Goal: Task Accomplishment & Management: Manage account settings

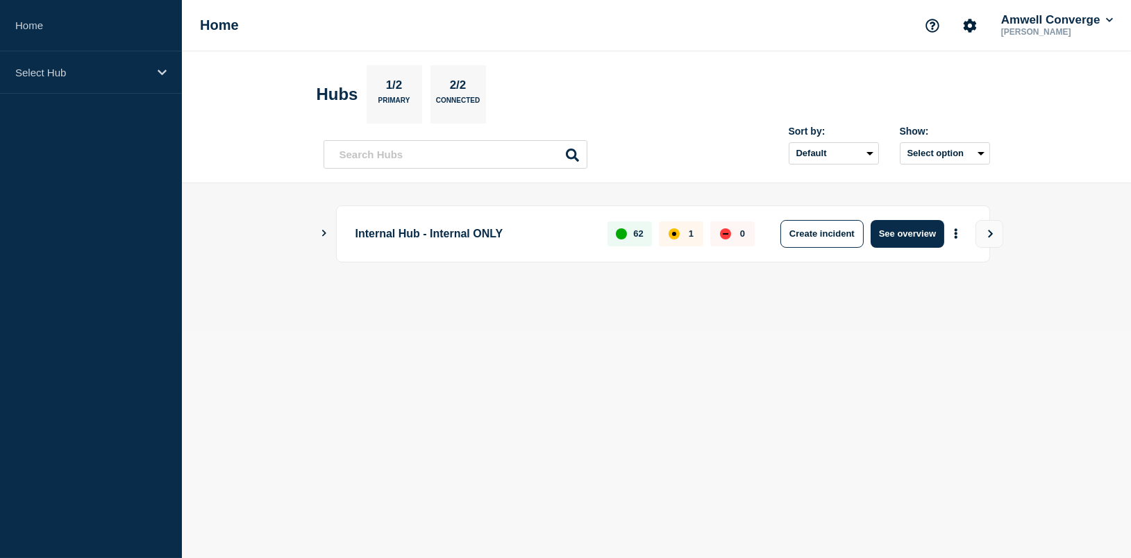
click at [387, 233] on p "Internal Hub - Internal ONLY" at bounding box center [473, 234] width 237 height 28
click at [979, 239] on button "View" at bounding box center [989, 234] width 28 height 28
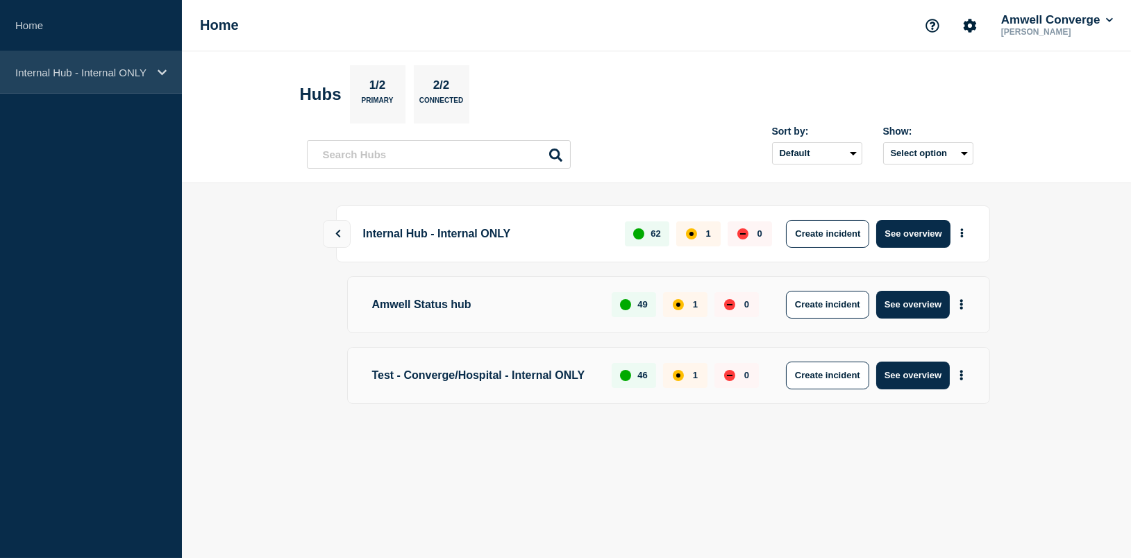
click at [141, 75] on p "Internal Hub - Internal ONLY" at bounding box center [81, 73] width 133 height 12
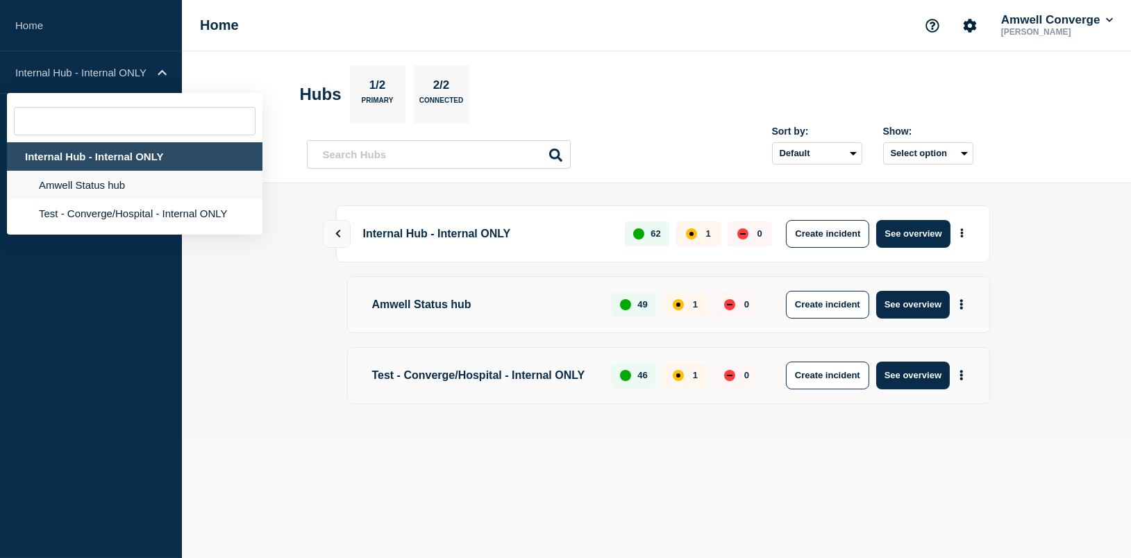
click at [121, 186] on li "Amwell Status hub" at bounding box center [134, 185] width 255 height 28
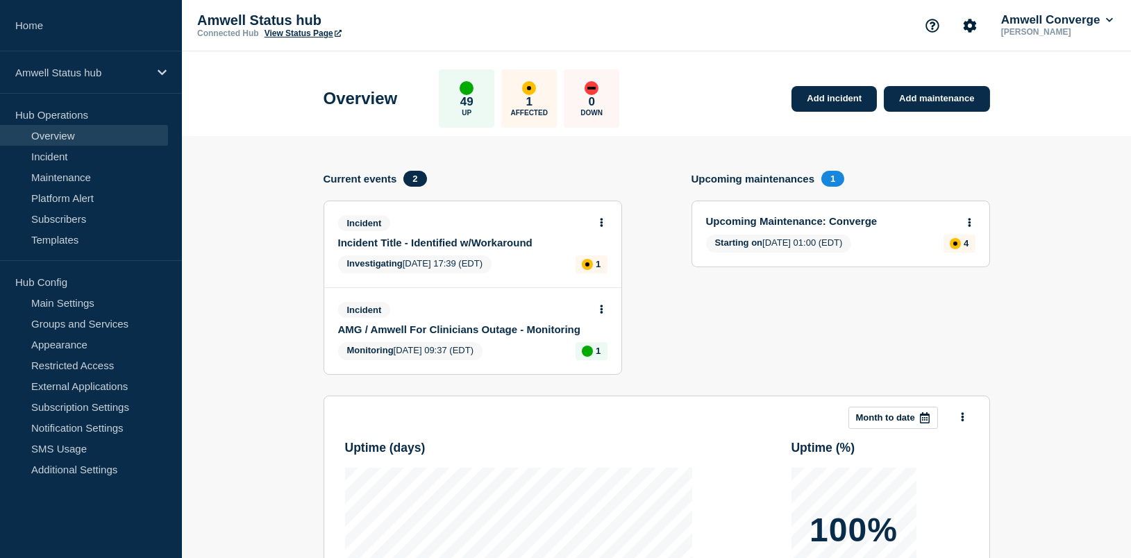
click at [596, 212] on div "Incident Incident Title - Identified w/Workaround Investigating [DATE] 17:39 (E…" at bounding box center [472, 244] width 297 height 86
click at [600, 221] on icon at bounding box center [601, 222] width 3 height 9
click at [587, 278] on link "Update incident" at bounding box center [599, 281] width 67 height 11
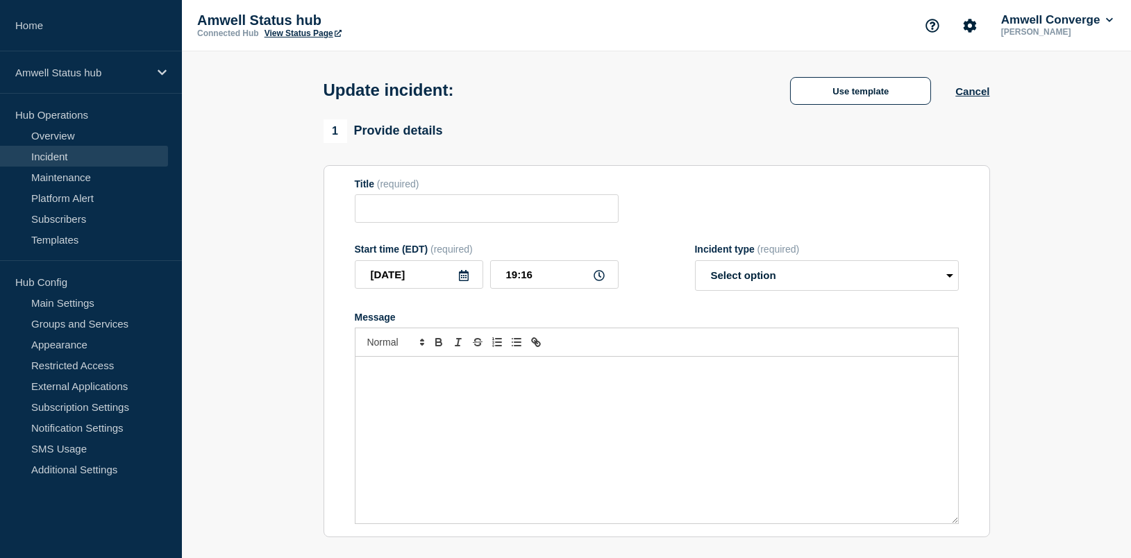
type input "Incident Title - Identified w/Workaround"
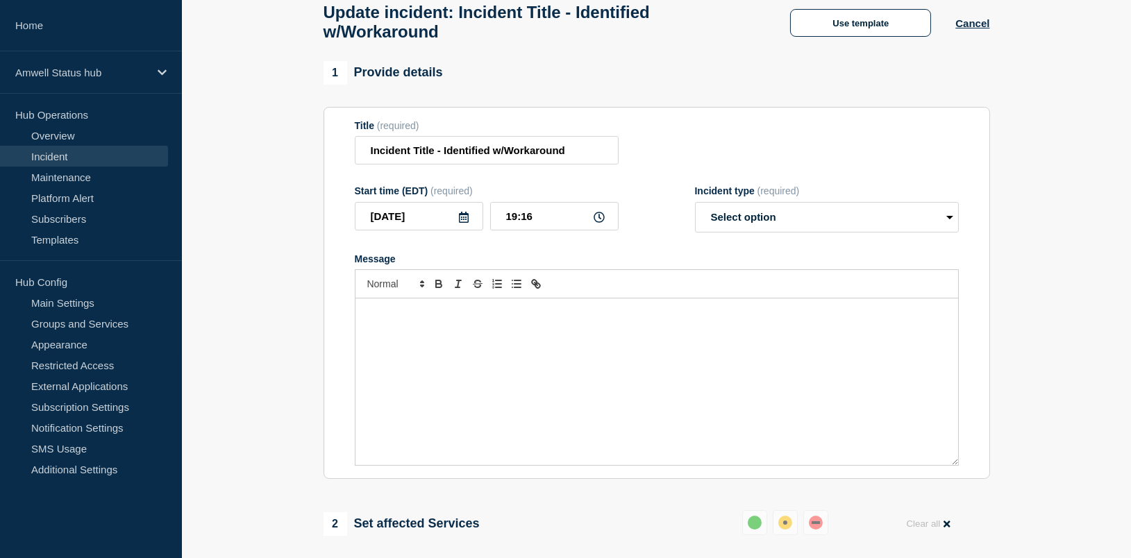
scroll to position [22, 0]
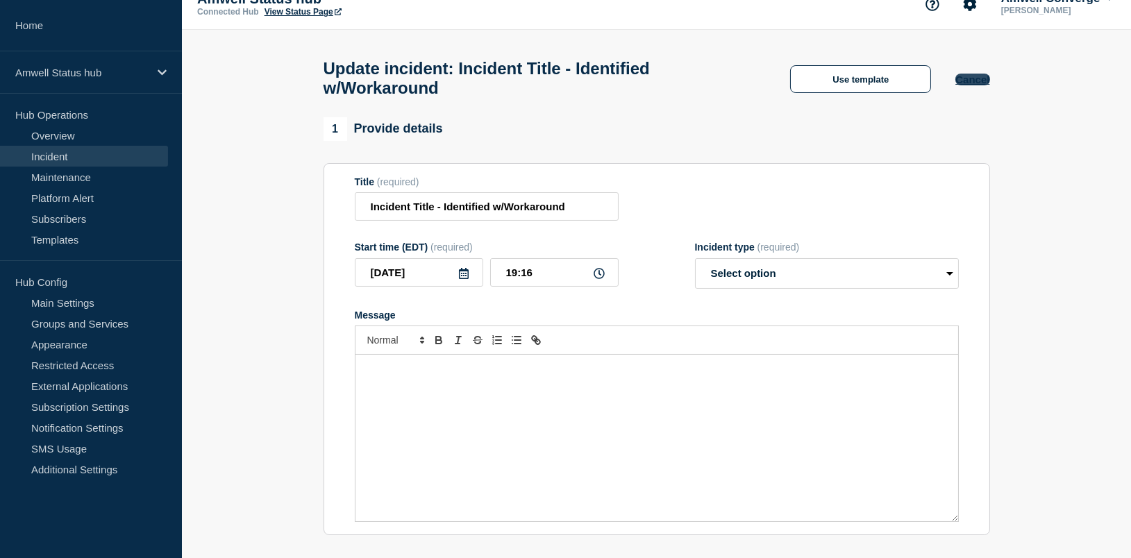
click at [965, 83] on button "Cancel" at bounding box center [972, 80] width 34 height 12
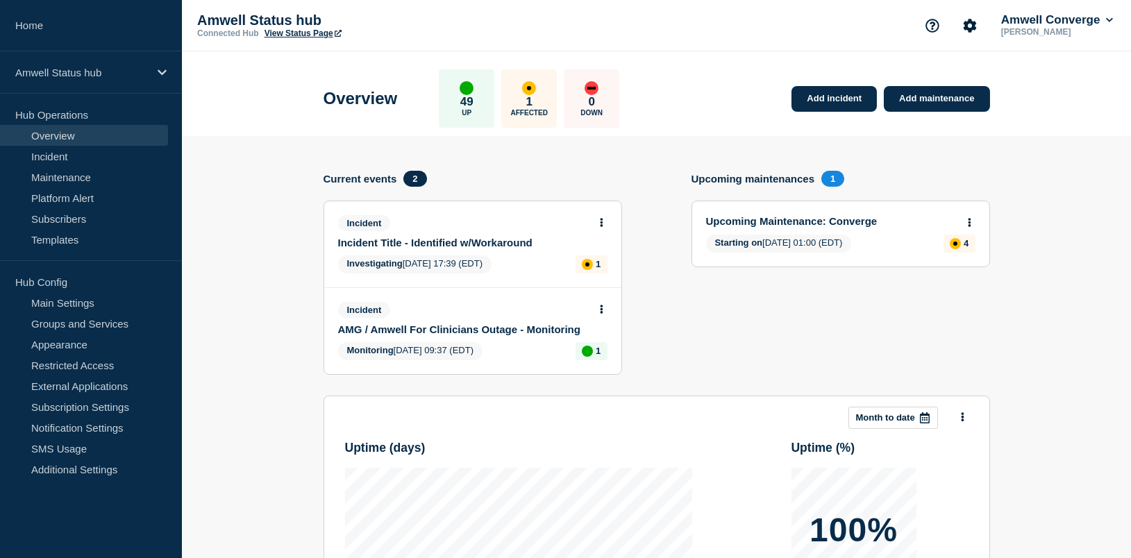
click at [510, 243] on link "Incident Title - Identified w/Workaround" at bounding box center [463, 243] width 251 height 12
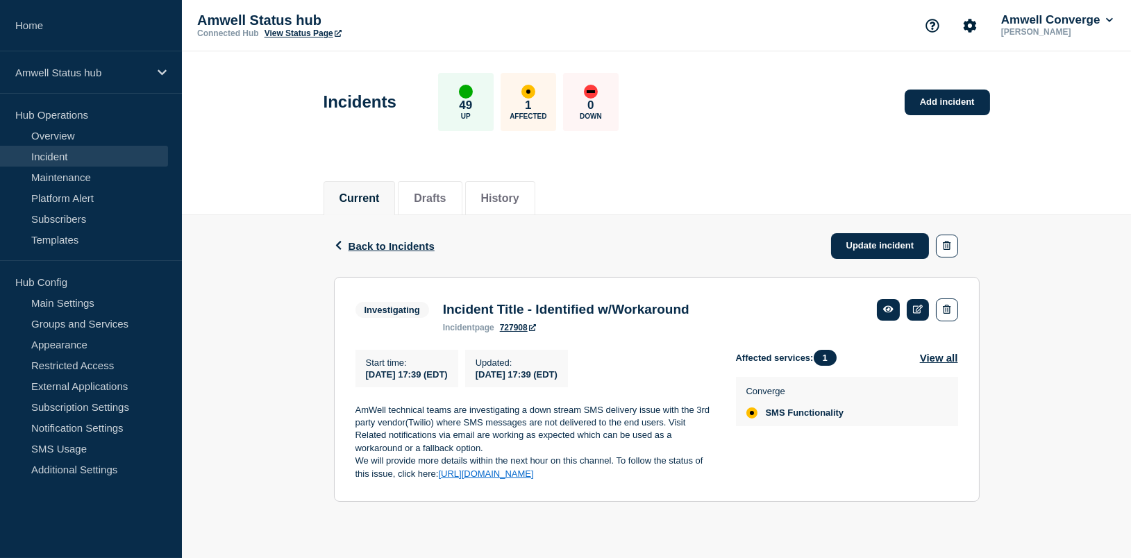
drag, startPoint x: 557, startPoint y: 491, endPoint x: 336, endPoint y: 423, distance: 231.6
click at [336, 423] on section "Investigating Incident Title - Identified w/Workaround incident page 727908 Sta…" at bounding box center [657, 390] width 646 height 226
copy div "AmWell technical teams are investigating a down stream SMS delivery issue with …"
click at [384, 252] on span "Back to Incidents" at bounding box center [391, 246] width 86 height 12
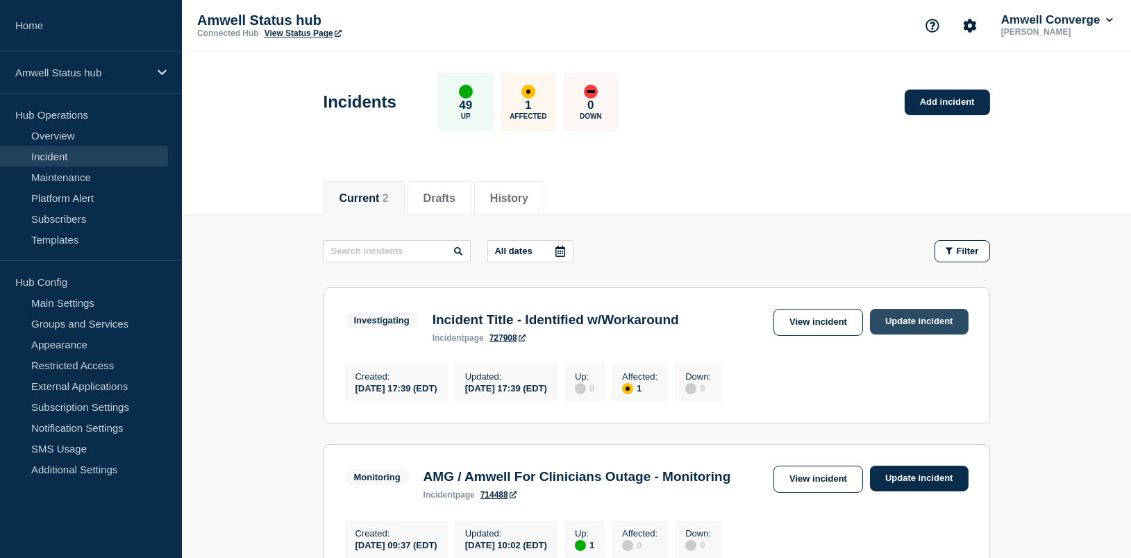
click at [877, 314] on link "Update incident" at bounding box center [919, 322] width 99 height 26
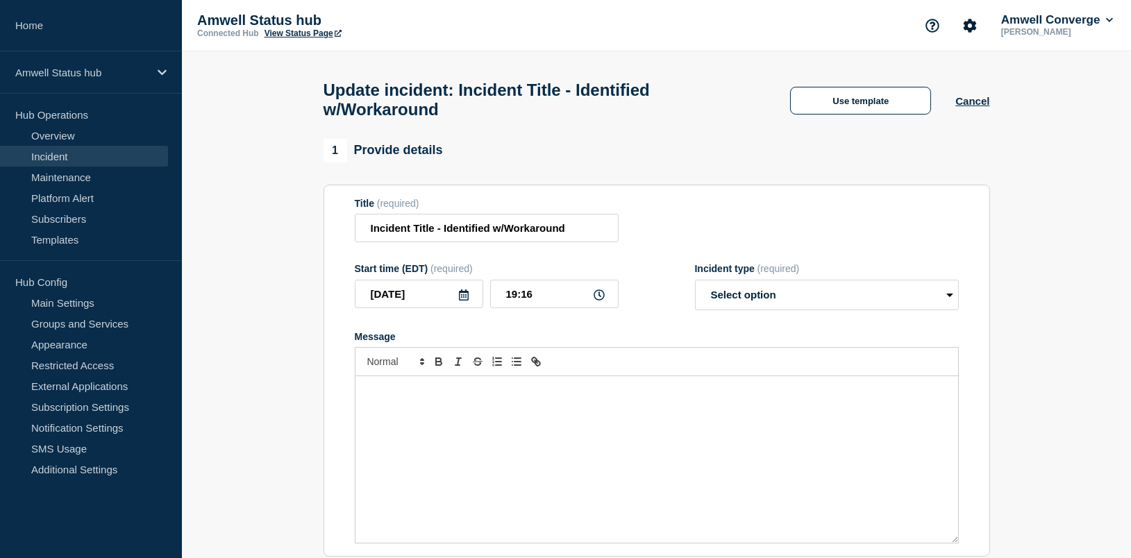
click at [446, 462] on div "Message" at bounding box center [656, 459] width 602 height 167
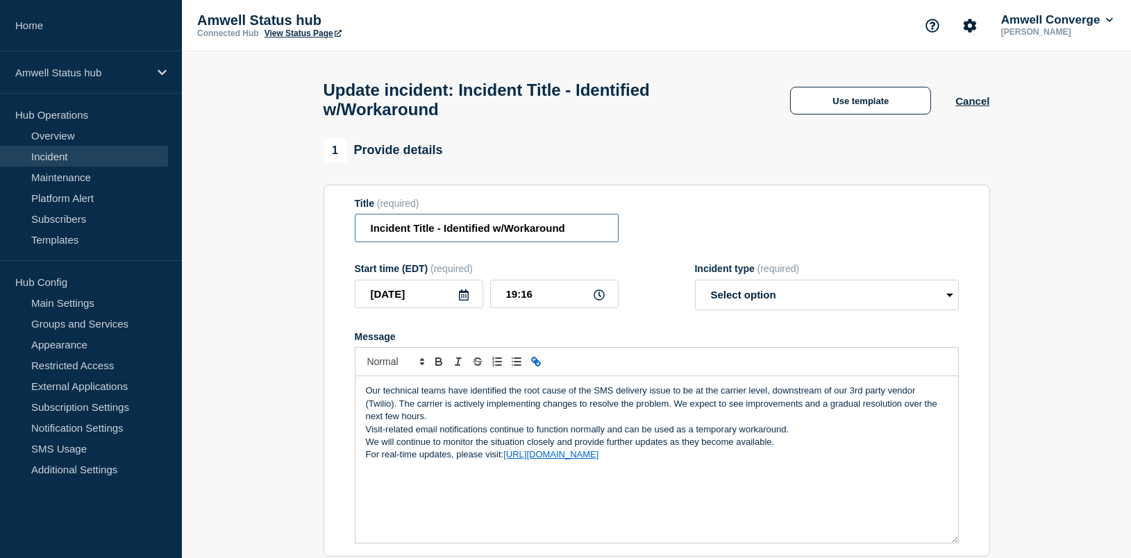
drag, startPoint x: 433, startPoint y: 241, endPoint x: 343, endPoint y: 241, distance: 90.2
click at [343, 241] on section "Title (required) Incident Title - Identified w/Workaround Start time (EDT) (req…" at bounding box center [656, 371] width 666 height 373
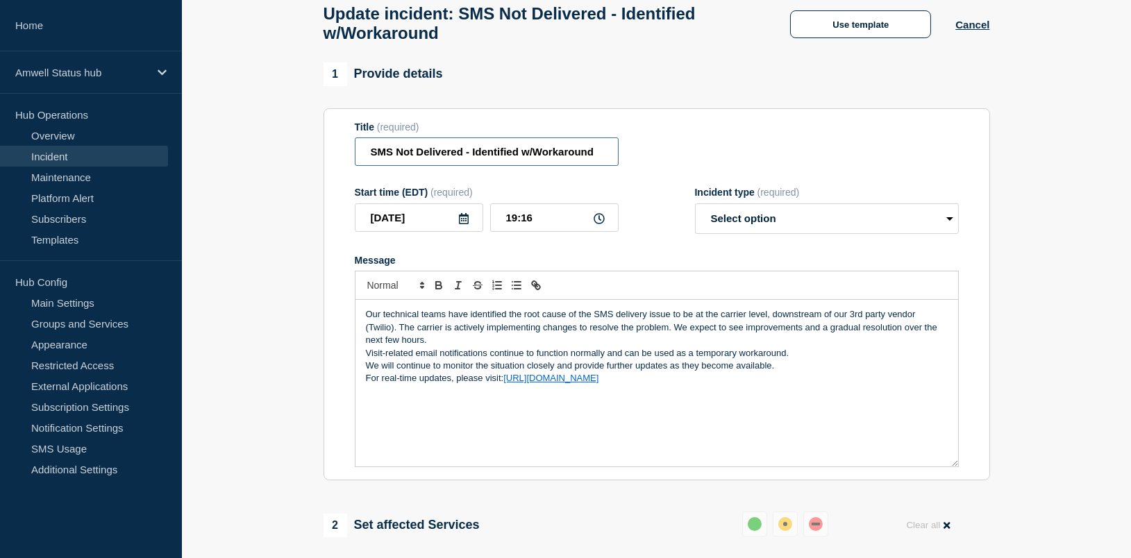
scroll to position [119, 0]
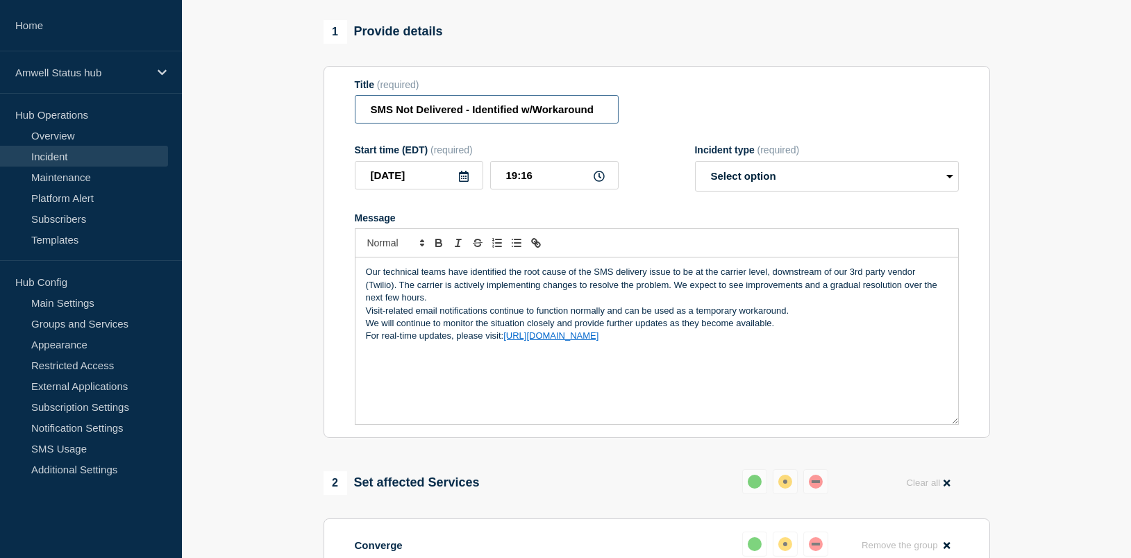
type input "SMS Not Delivered - Identified w/Workaround"
click at [826, 183] on select "Select option Investigating Identified Monitoring Resolved" at bounding box center [827, 176] width 264 height 31
select select "identified"
click at [695, 173] on select "Select option Investigating Identified Monitoring Resolved" at bounding box center [827, 176] width 264 height 31
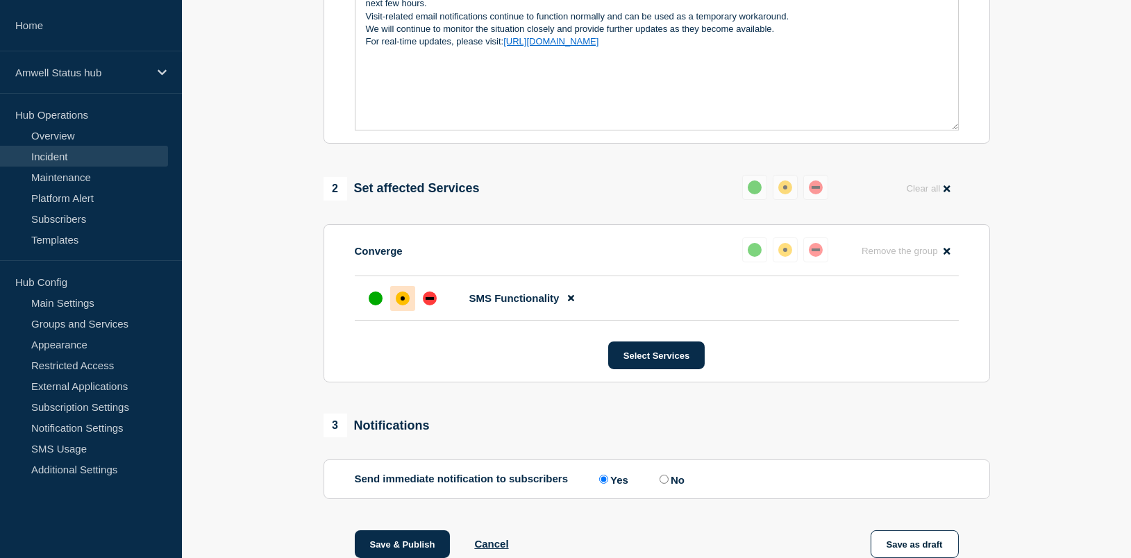
scroll to position [424, 0]
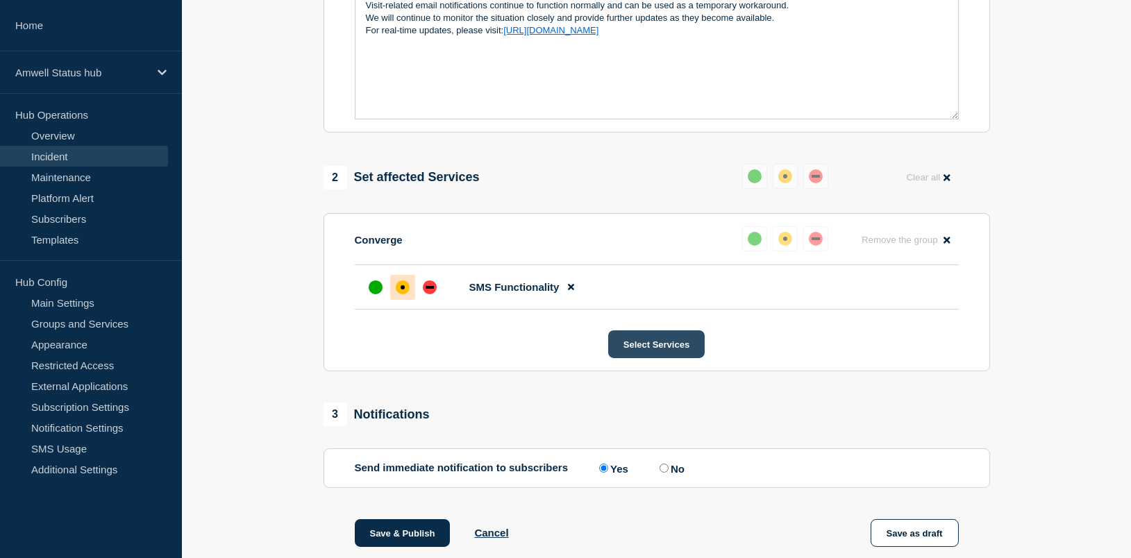
click at [651, 358] on button "Select Services" at bounding box center [656, 344] width 96 height 28
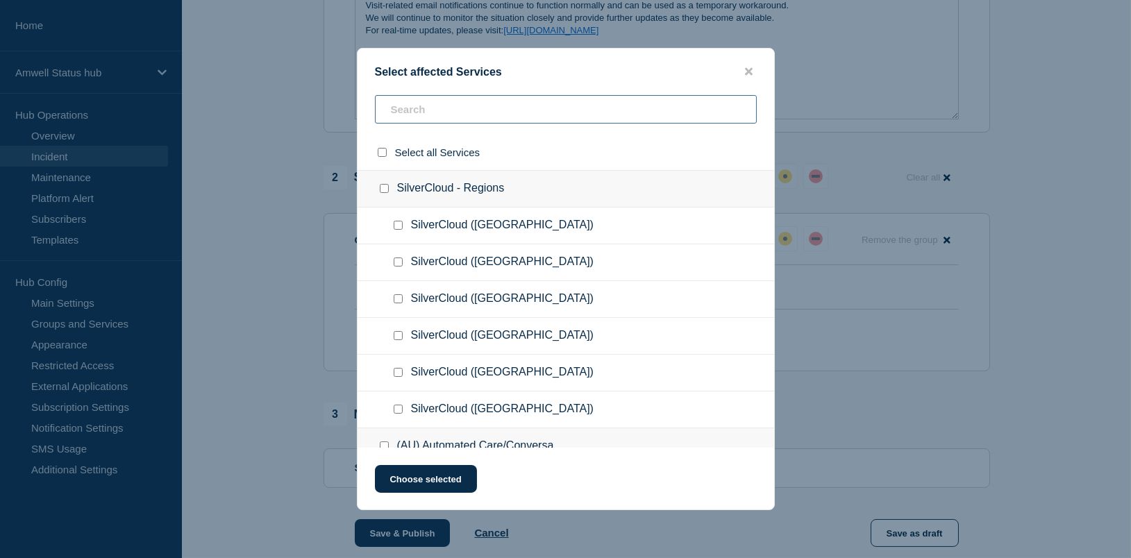
click at [528, 112] on input "text" at bounding box center [566, 109] width 382 height 28
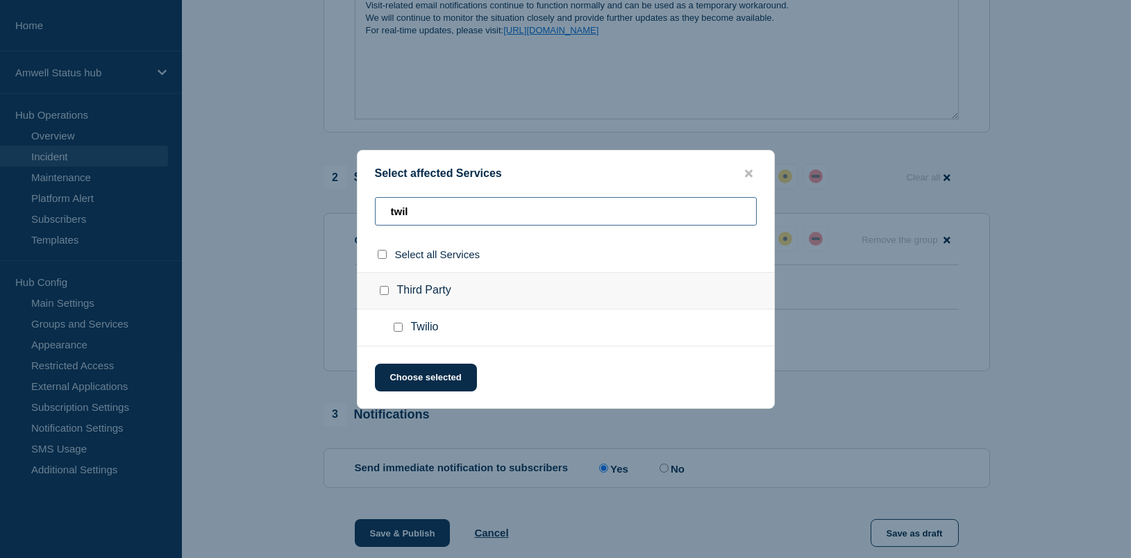
type input "twil"
click at [403, 326] on div at bounding box center [401, 328] width 20 height 14
click at [400, 329] on input "Twilio checkbox" at bounding box center [398, 327] width 9 height 9
checkbox input "true"
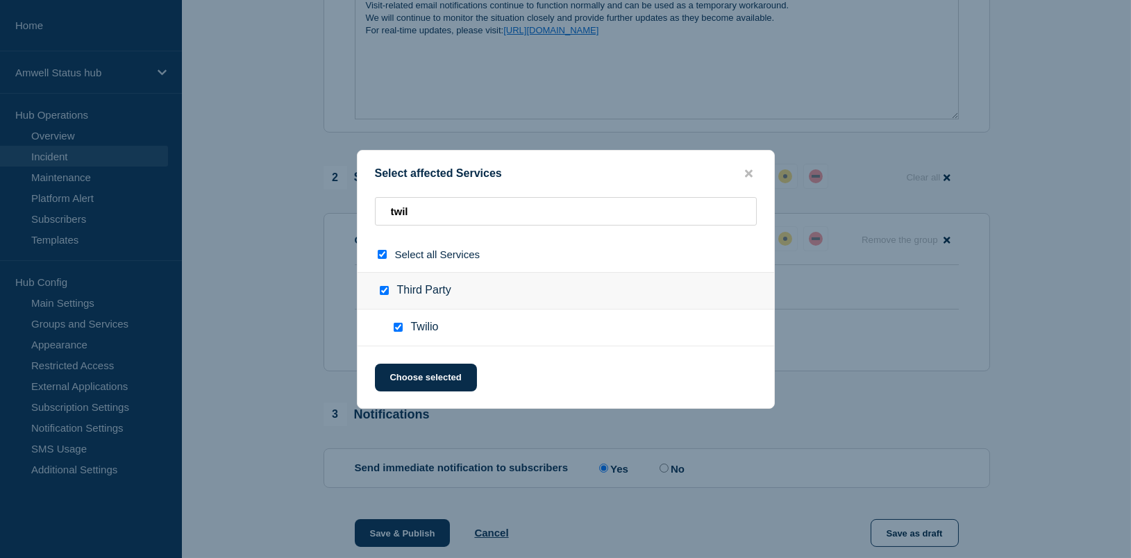
checkbox input "true"
click at [425, 379] on button "Choose selected" at bounding box center [426, 378] width 102 height 28
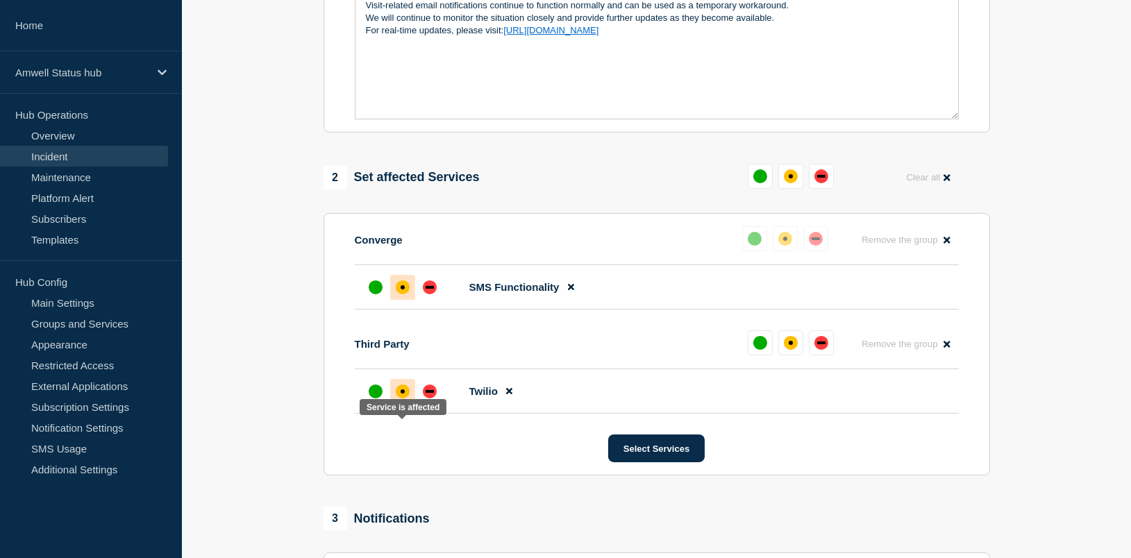
click at [403, 404] on div at bounding box center [402, 391] width 25 height 25
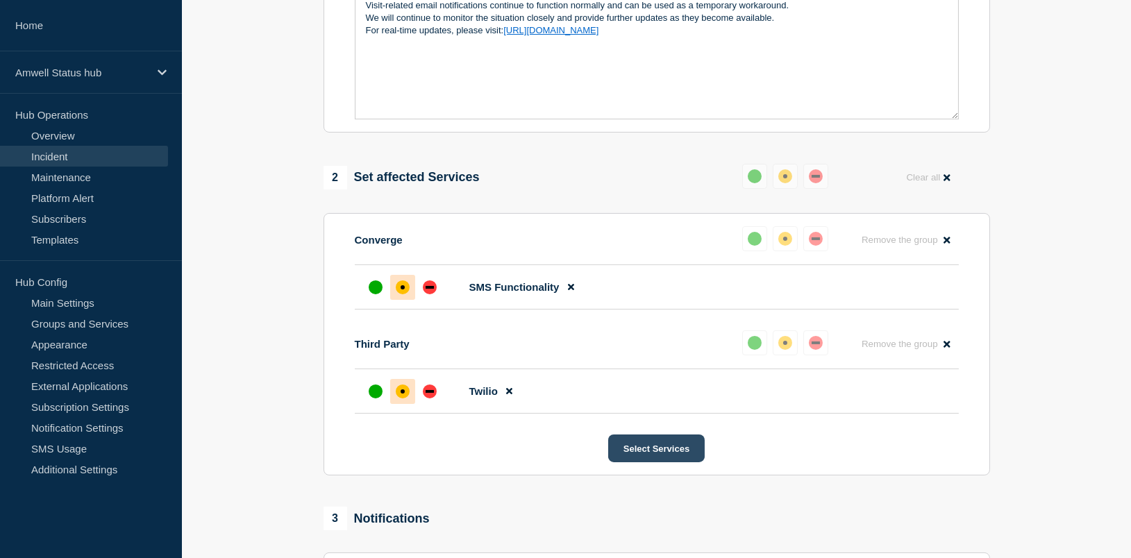
click at [689, 462] on button "Select Services" at bounding box center [656, 449] width 96 height 28
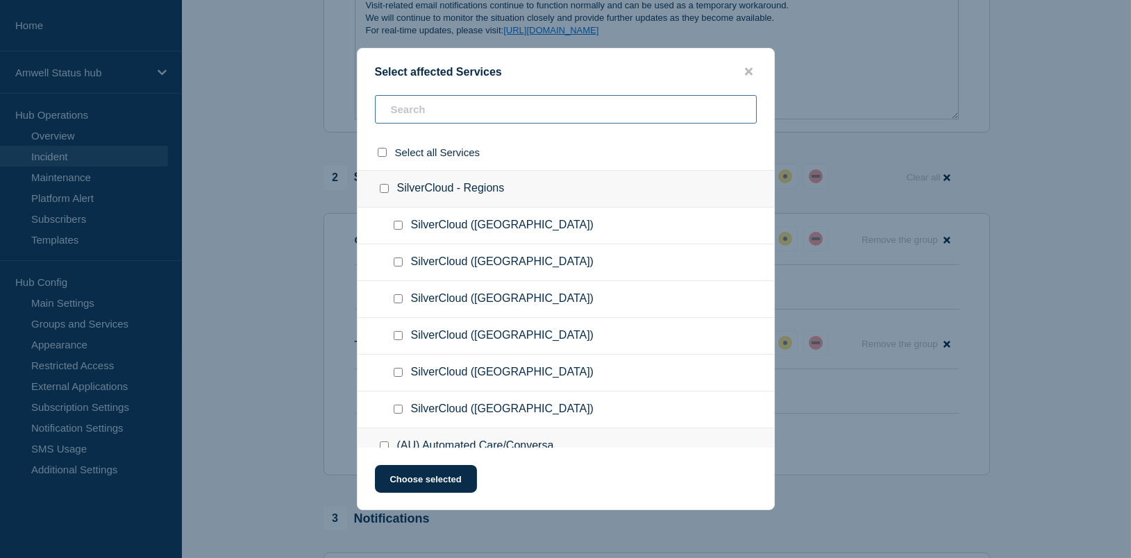
click at [456, 103] on input "text" at bounding box center [566, 109] width 382 height 28
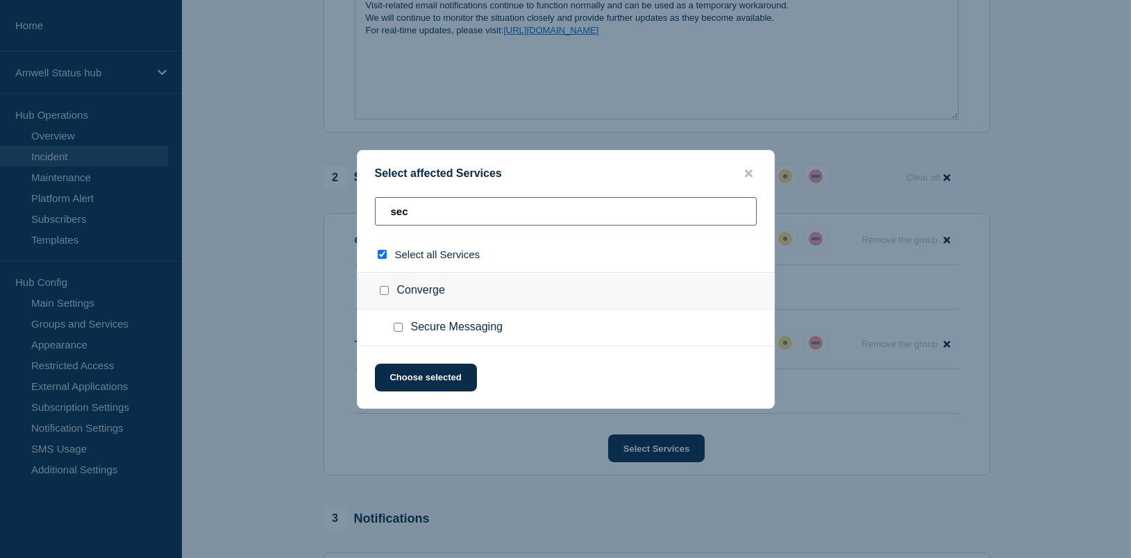
type input "seci"
checkbox input "true"
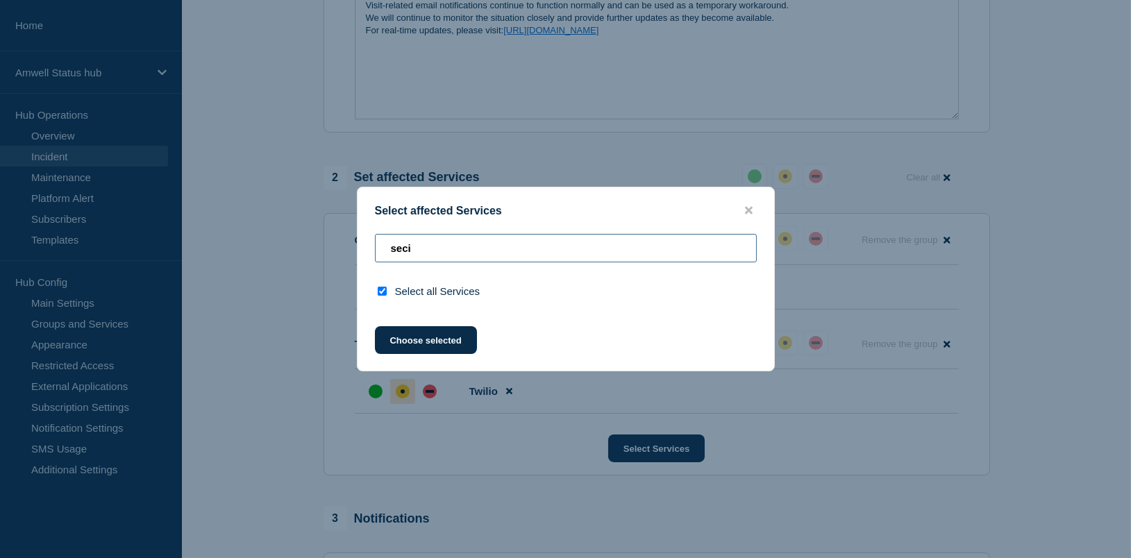
type input "sec"
checkbox input "false"
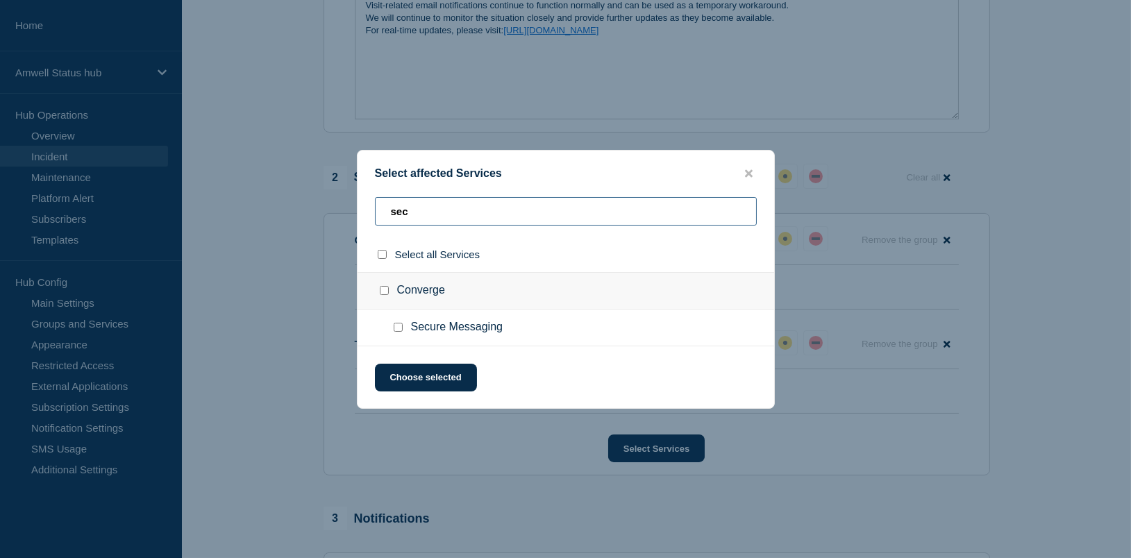
type input "sec"
click at [398, 332] on input "Secure Messaging checkbox" at bounding box center [398, 327] width 9 height 9
checkbox input "true"
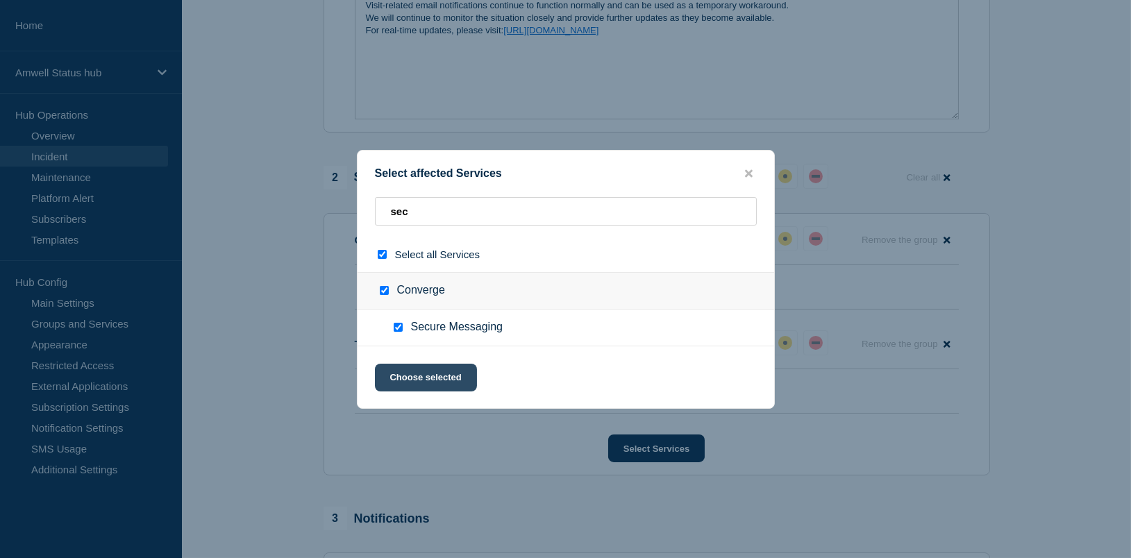
click at [414, 374] on button "Choose selected" at bounding box center [426, 378] width 102 height 28
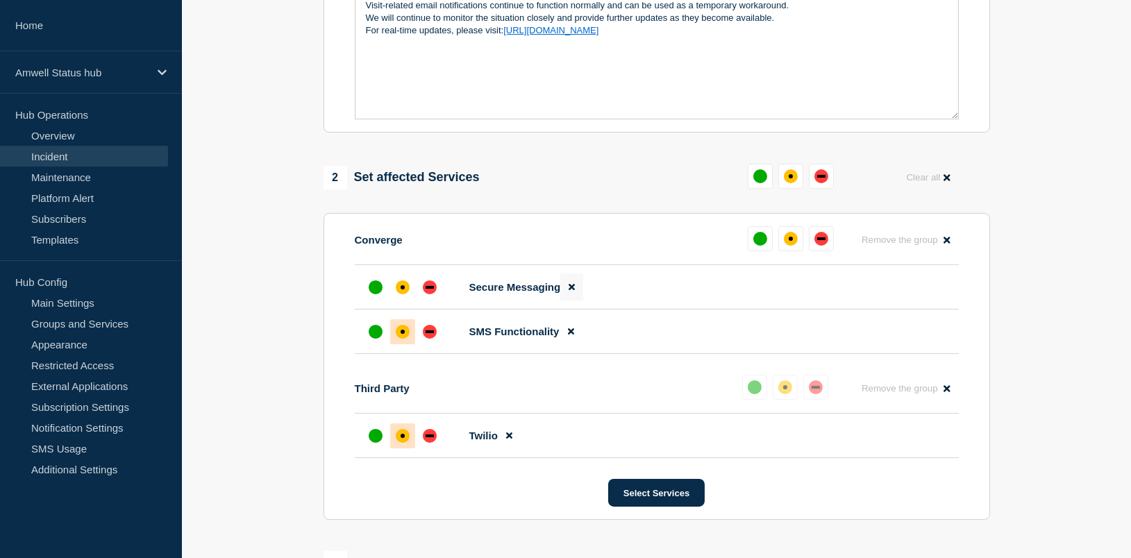
click at [569, 301] on button at bounding box center [571, 286] width 23 height 27
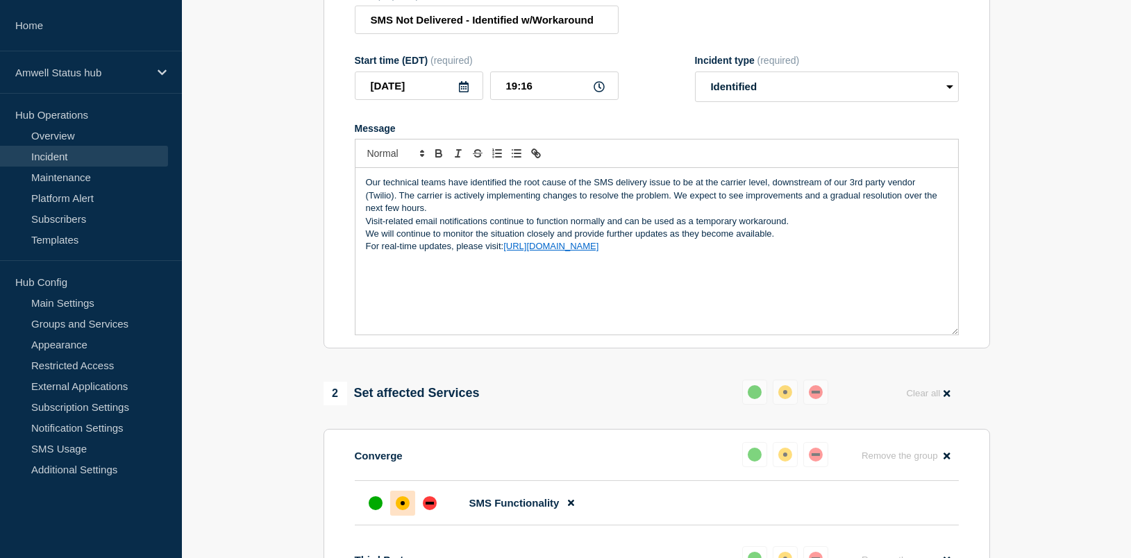
scroll to position [131, 0]
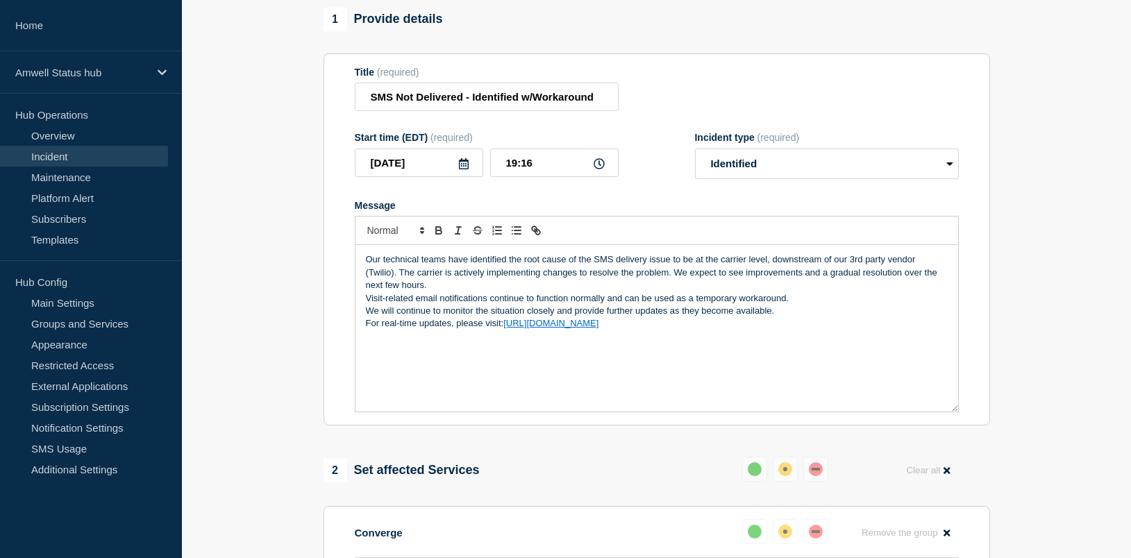
click at [368, 305] on p "Visit-related email notifications continue to function normally and can be used…" at bounding box center [657, 298] width 582 height 12
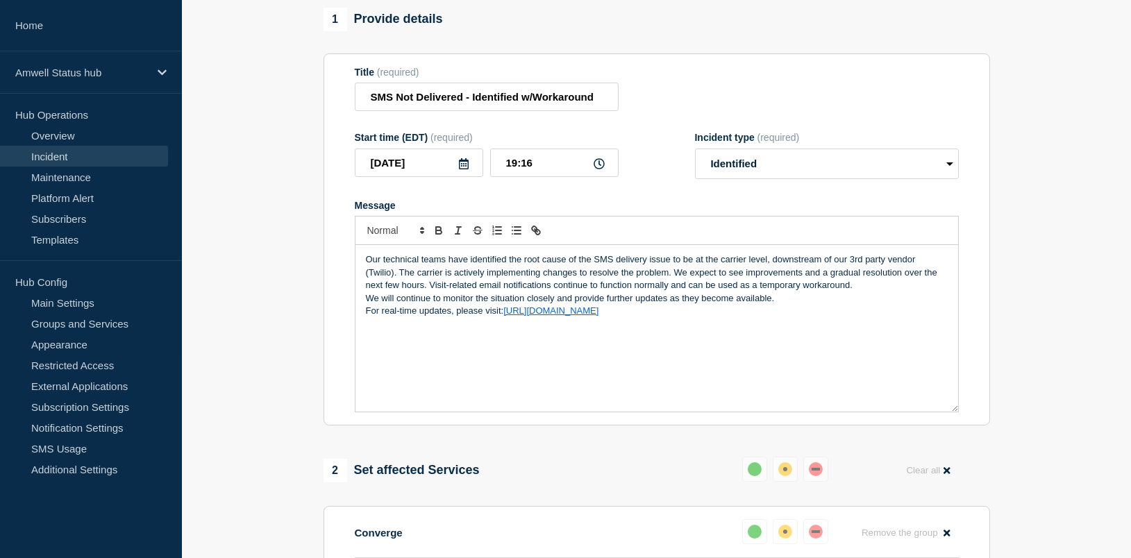
click at [367, 317] on p "For real-time updates, please visit: [URL][DOMAIN_NAME]" at bounding box center [657, 311] width 582 height 12
drag, startPoint x: 775, startPoint y: 313, endPoint x: 863, endPoint y: 328, distance: 88.8
click at [863, 318] on p "We will continue to monitor the situation closely and provide further updates a…" at bounding box center [657, 305] width 582 height 26
click at [391, 288] on p "Our technical teams have identified the root cause of the SMS delivery issue to…" at bounding box center [657, 272] width 582 height 38
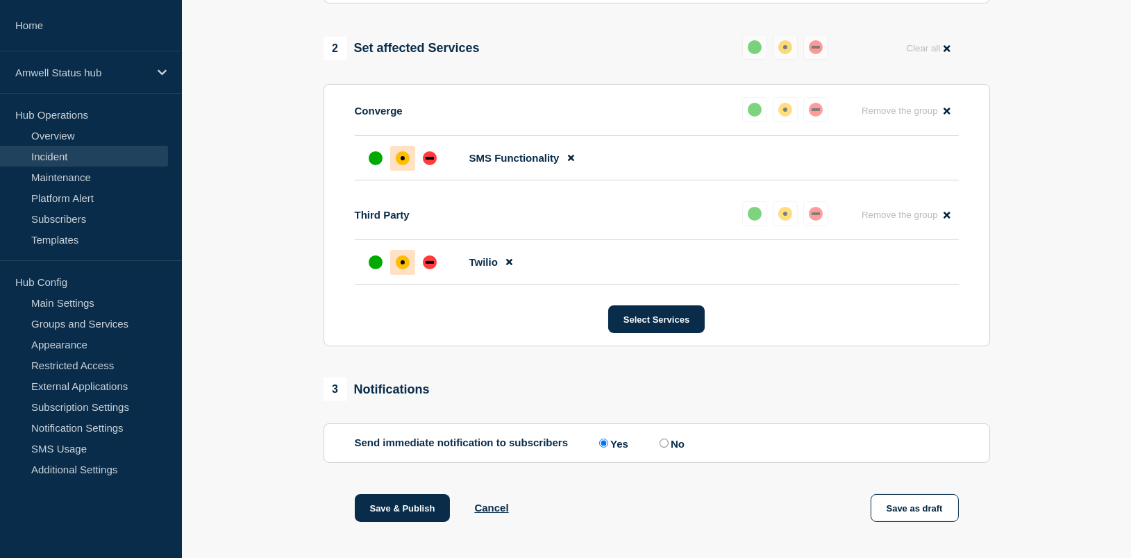
scroll to position [736, 0]
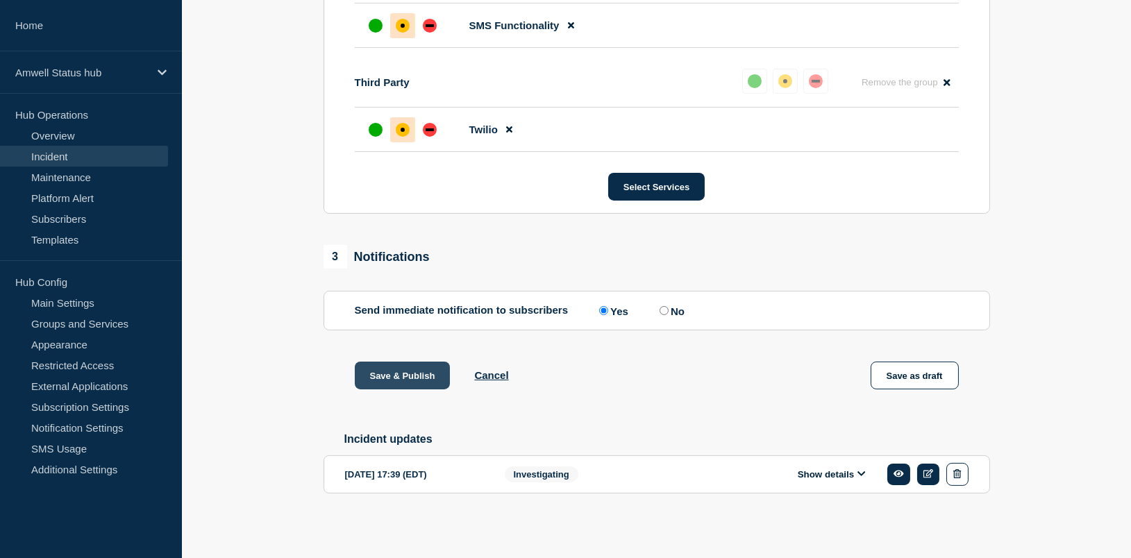
click at [400, 377] on button "Save & Publish" at bounding box center [403, 376] width 96 height 28
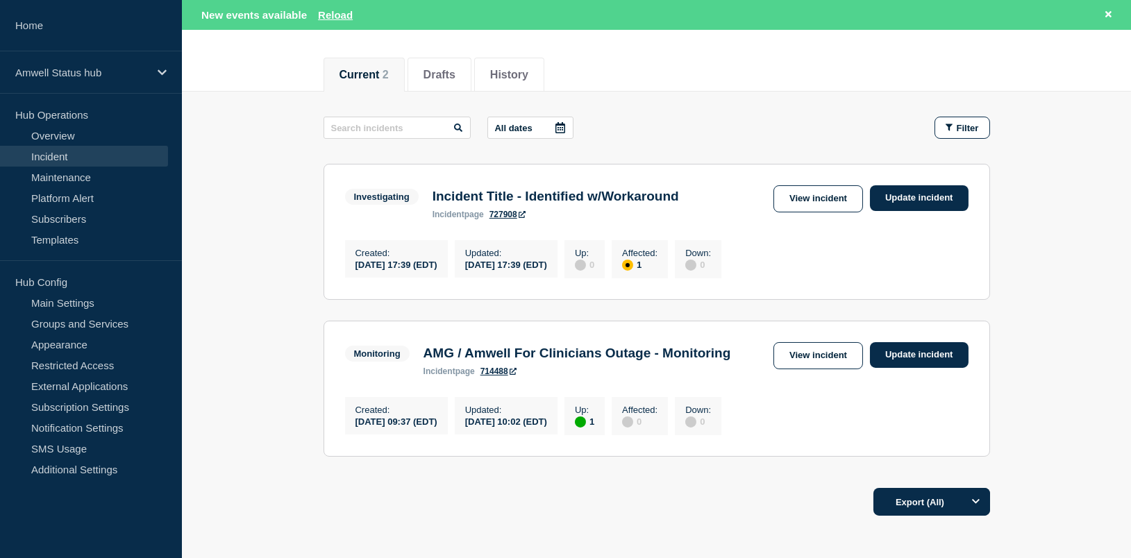
scroll to position [104, 0]
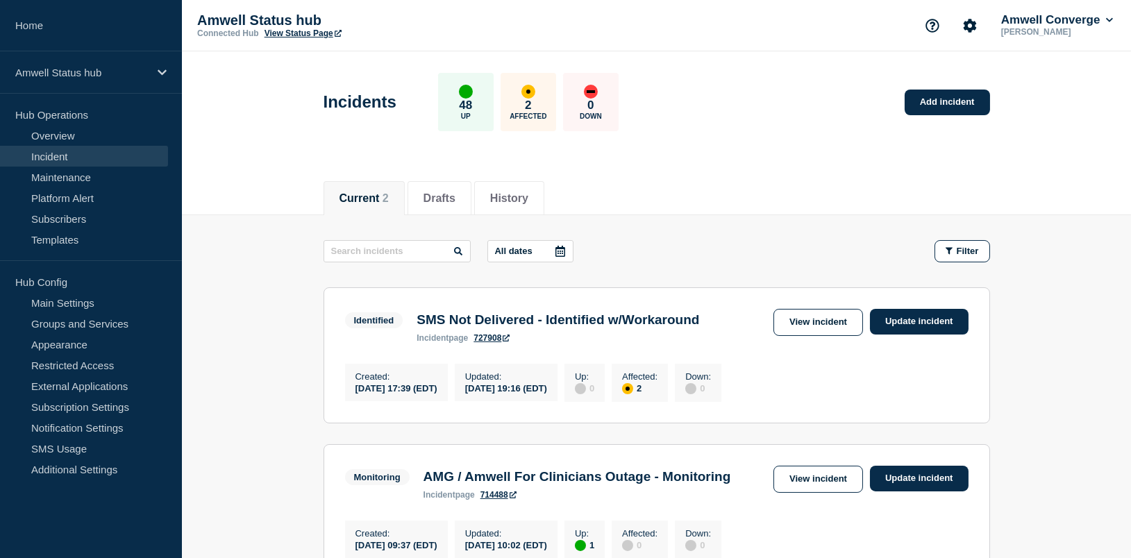
click at [288, 33] on link "View Status Page" at bounding box center [302, 33] width 77 height 10
